Goal: Task Accomplishment & Management: Complete application form

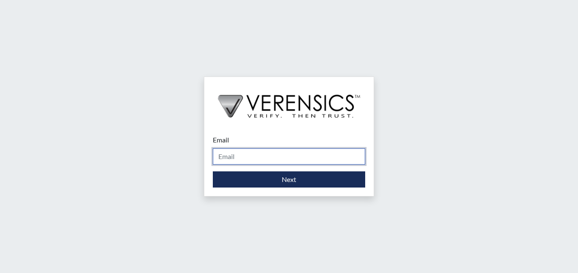
click at [247, 157] on input "Email" at bounding box center [289, 157] width 152 height 16
type input "[PERSON_NAME][EMAIL_ADDRESS][PERSON_NAME][DOMAIN_NAME]"
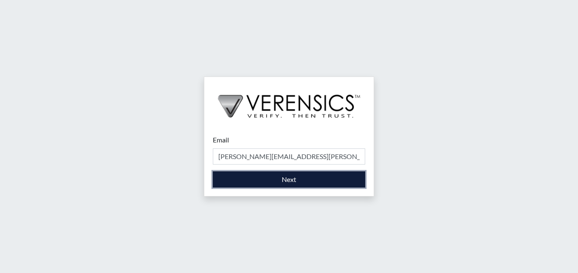
click at [311, 183] on button "Next" at bounding box center [289, 179] width 152 height 16
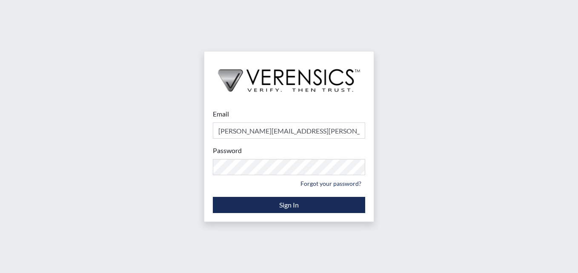
drag, startPoint x: 522, startPoint y: 148, endPoint x: 510, endPoint y: 152, distance: 12.7
click at [522, 148] on div "Email [PERSON_NAME][EMAIL_ADDRESS][PERSON_NAME][DOMAIN_NAME] Please provide you…" at bounding box center [289, 136] width 578 height 273
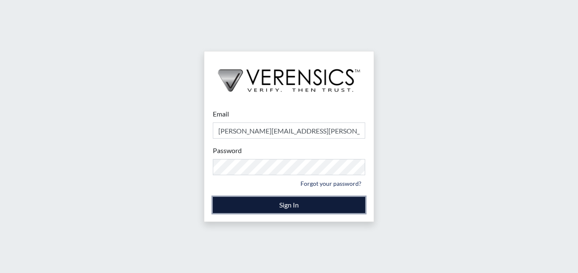
click at [280, 201] on button "Sign In" at bounding box center [289, 205] width 152 height 16
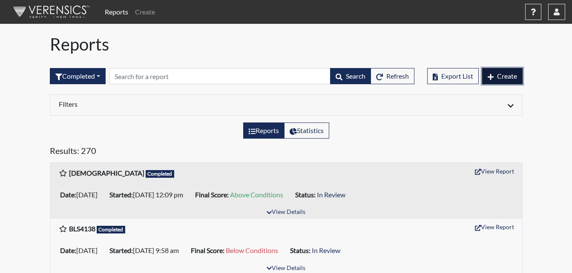
click at [513, 74] on span "Create" at bounding box center [507, 76] width 20 height 8
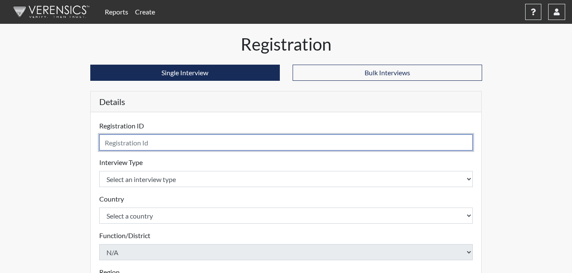
click at [171, 140] on input "text" at bounding box center [286, 142] width 374 height 16
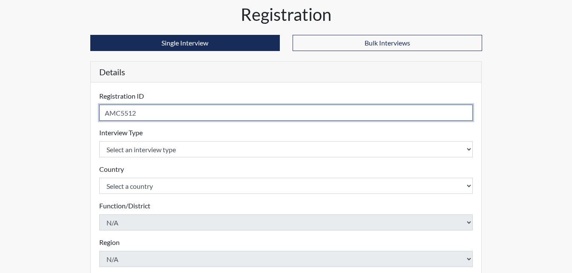
scroll to position [43, 0]
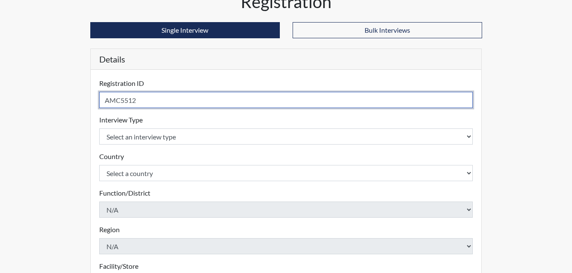
type input "AMC5512"
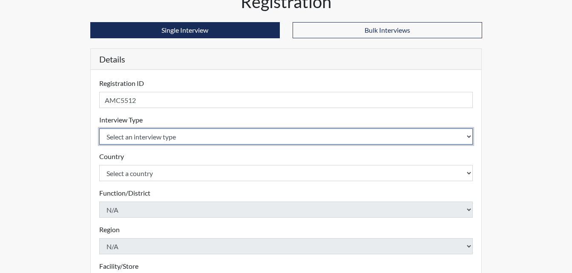
click at [184, 137] on select "Select an interview type Corrections Pre-Employment" at bounding box center [286, 137] width 374 height 16
select select "ff733e93-e1bf-11ea-9c9f-0eff0cf7eb8f"
click at [99, 129] on select "Select an interview type Corrections Pre-Employment" at bounding box center [286, 137] width 374 height 16
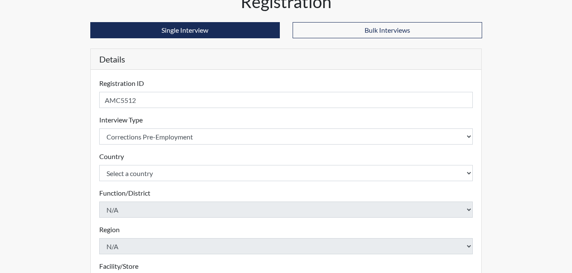
click at [180, 148] on form "Registration ID AMC5512 Please provide a registration ID. Interview Type Select…" at bounding box center [286, 230] width 374 height 305
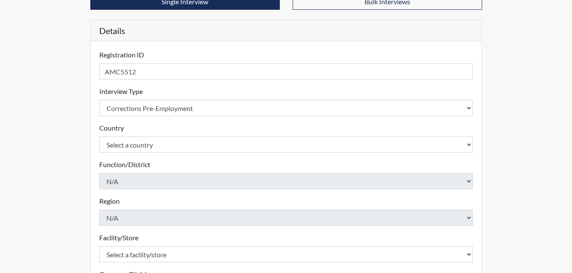
scroll to position [85, 0]
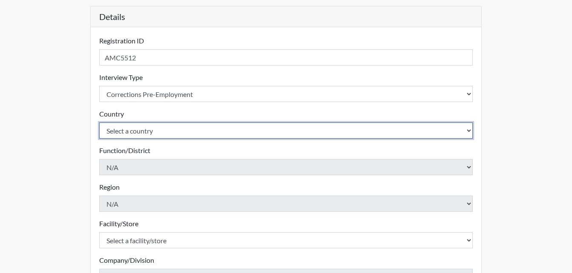
click at [175, 131] on select "Select a country [GEOGRAPHIC_DATA] [GEOGRAPHIC_DATA]" at bounding box center [286, 131] width 374 height 16
select select "united-states-of-[GEOGRAPHIC_DATA]"
click at [99, 123] on select "Select a country [GEOGRAPHIC_DATA] [GEOGRAPHIC_DATA]" at bounding box center [286, 131] width 374 height 16
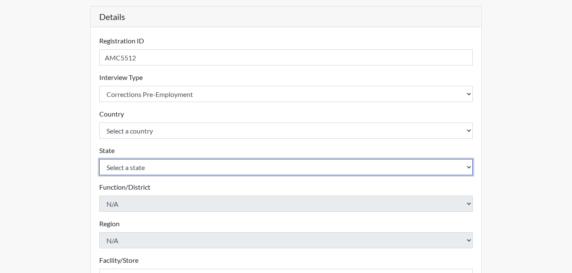
drag, startPoint x: 156, startPoint y: 163, endPoint x: 156, endPoint y: 157, distance: 5.1
click at [156, 163] on select "Select a state [US_STATE] [US_STATE] [US_STATE] [US_STATE] [US_STATE] [US_STATE…" at bounding box center [286, 167] width 374 height 16
select select "GA"
click at [99, 159] on select "Select a state [US_STATE] [US_STATE] [US_STATE] [US_STATE] [US_STATE] [US_STATE…" at bounding box center [286, 167] width 374 height 16
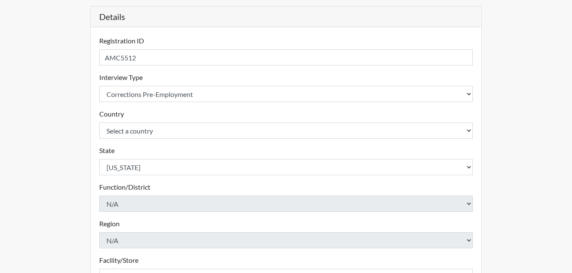
click at [154, 74] on div "Interview Type Select an interview type Corrections Pre-Employment Please selec…" at bounding box center [286, 87] width 374 height 30
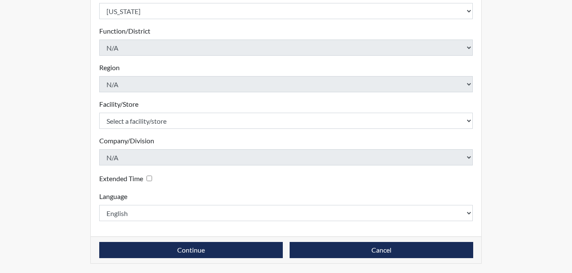
scroll to position [242, 0]
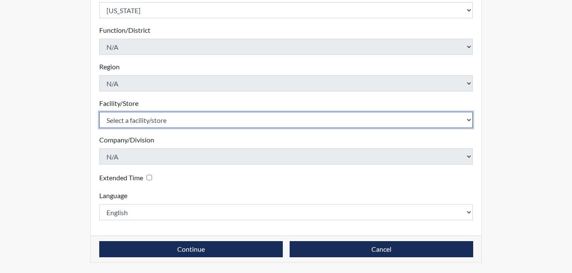
click at [158, 121] on select "Select a facility/store [PERSON_NAME]" at bounding box center [286, 120] width 374 height 16
select select "6cac2b59-3591-4b40-b097-ccfdafc86ef1"
click at [99, 112] on select "Select a facility/store [PERSON_NAME]" at bounding box center [286, 120] width 374 height 16
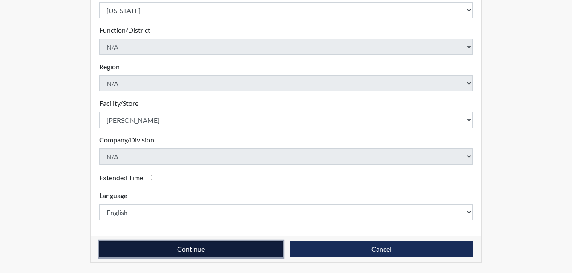
click at [187, 249] on button "Continue" at bounding box center [190, 249] width 183 height 16
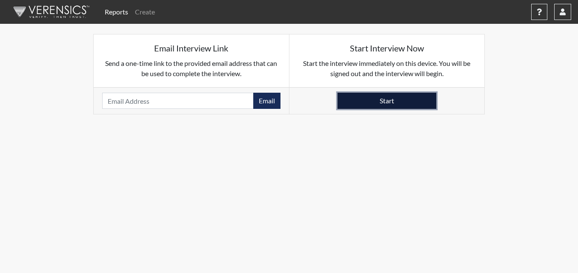
click at [389, 102] on button "Start" at bounding box center [386, 101] width 99 height 16
